Goal: Find specific page/section: Find specific page/section

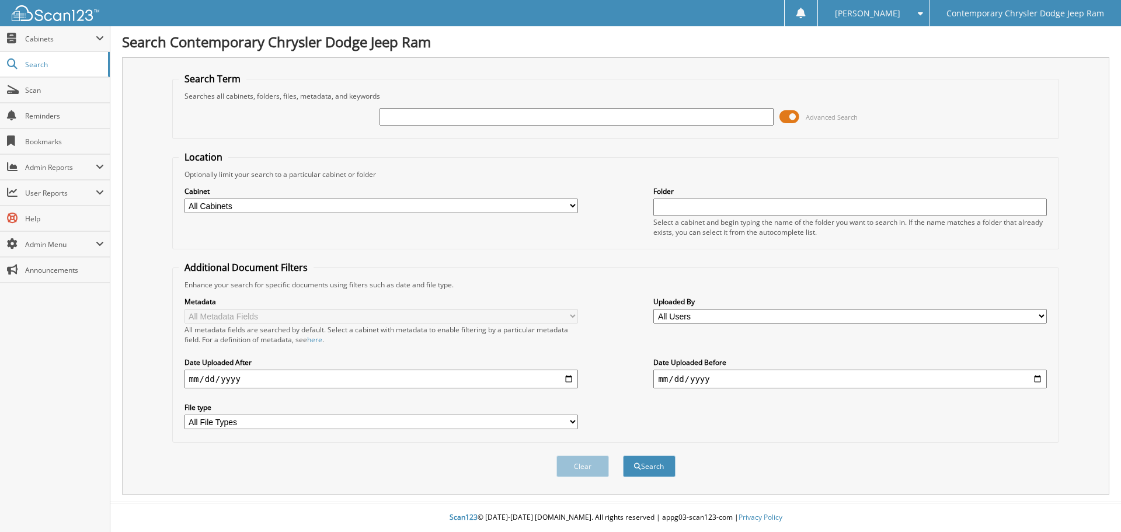
drag, startPoint x: 0, startPoint y: 0, endPoint x: 484, endPoint y: 117, distance: 497.6
click at [484, 117] on input "text" at bounding box center [577, 117] width 394 height 18
type input "23459"
click at [623, 455] on button "Search" at bounding box center [649, 466] width 53 height 22
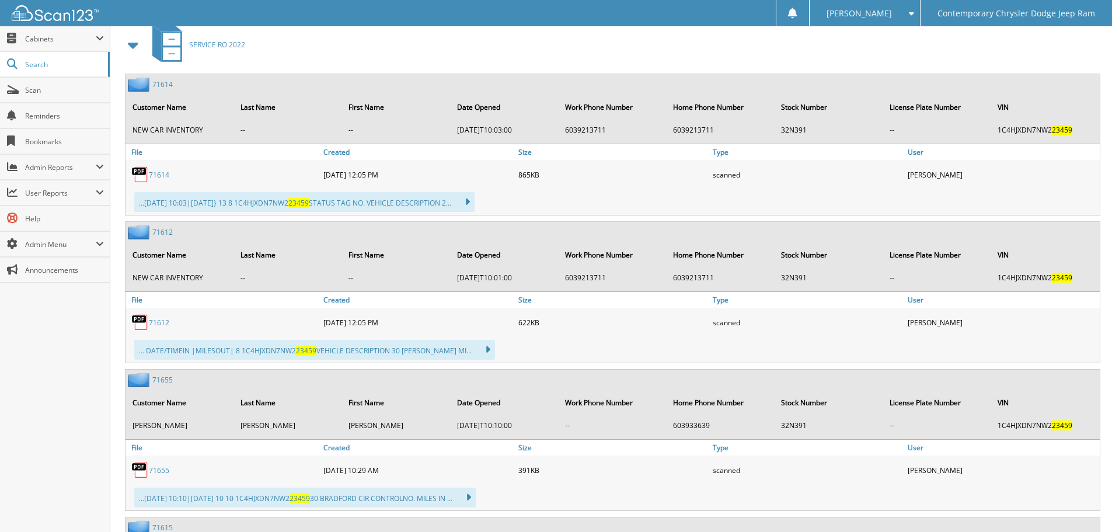
scroll to position [850, 0]
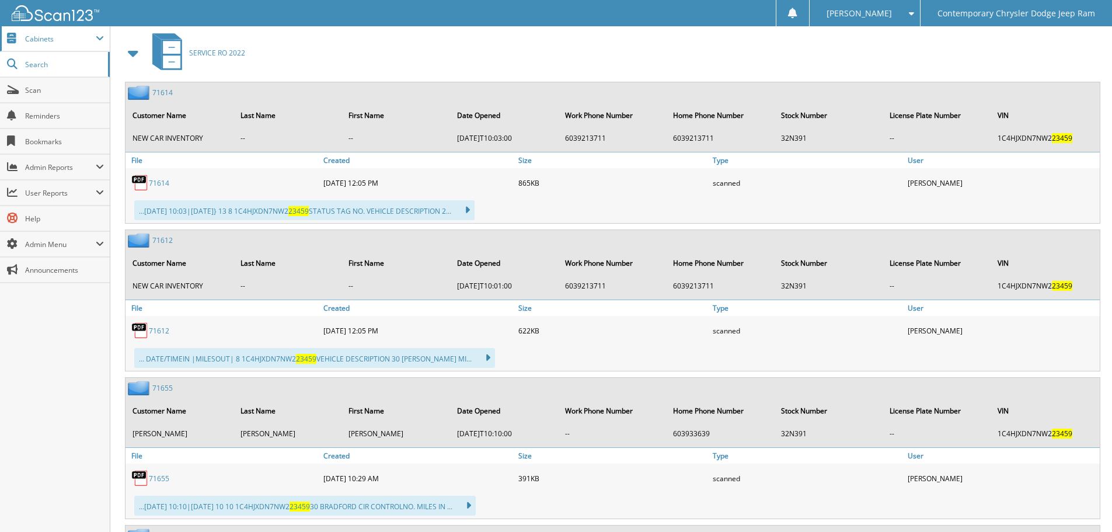
click at [54, 42] on span "Cabinets" at bounding box center [60, 39] width 71 height 10
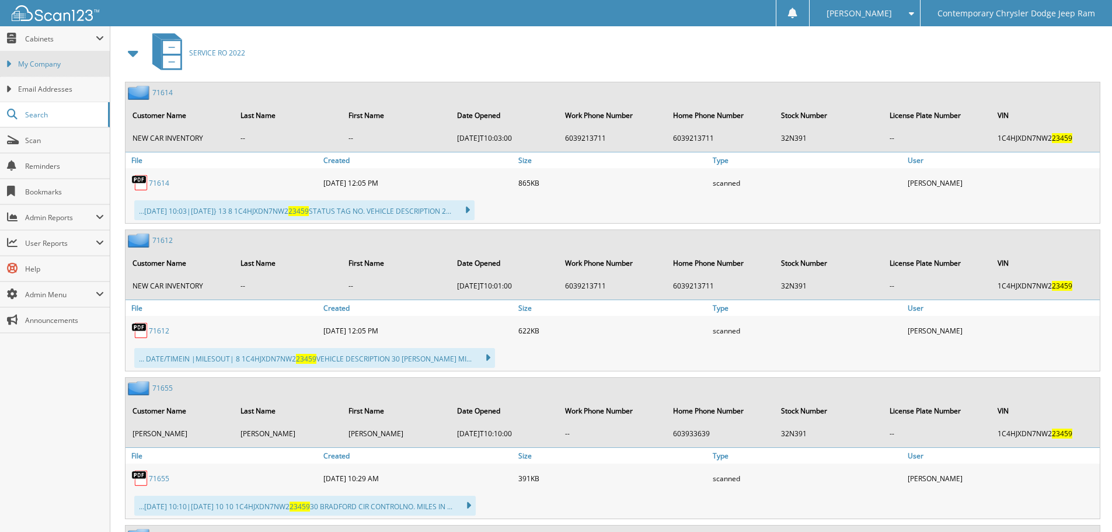
click at [55, 63] on span "My Company" at bounding box center [61, 64] width 86 height 11
